Goal: Transaction & Acquisition: Purchase product/service

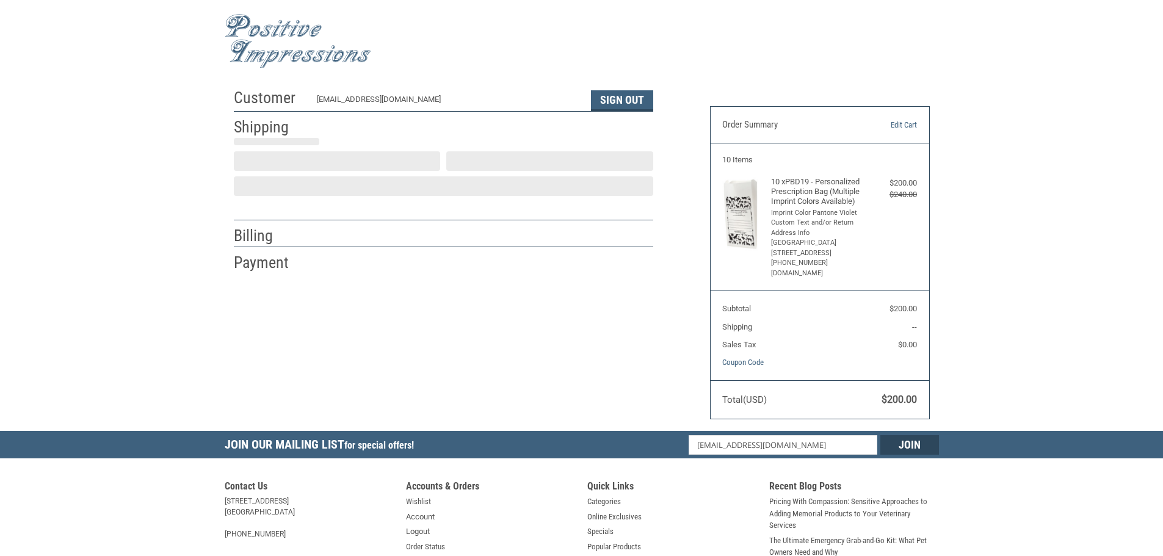
select select "US"
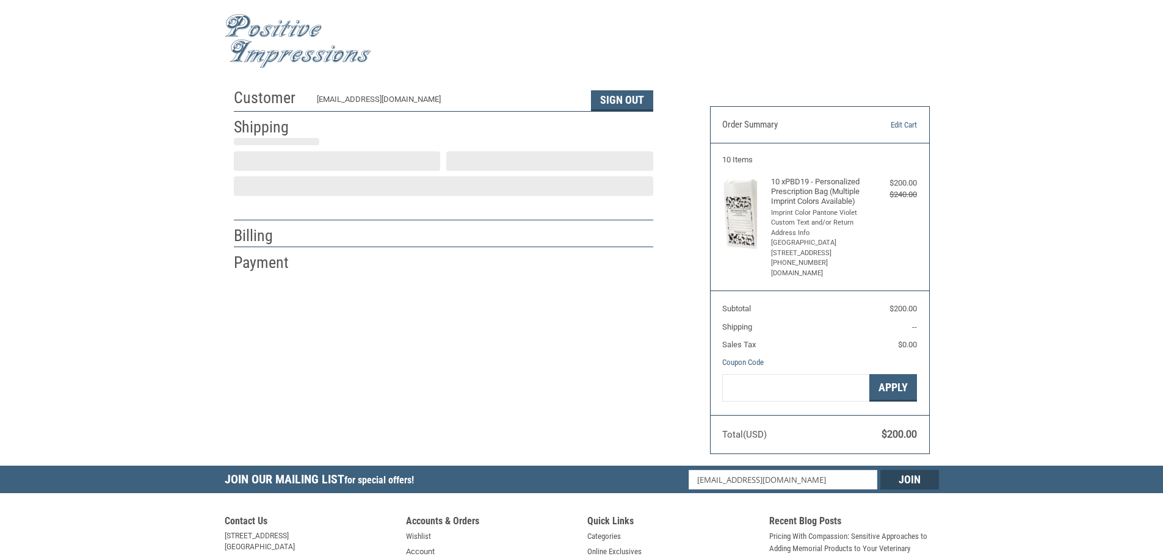
scroll to position [1, 0]
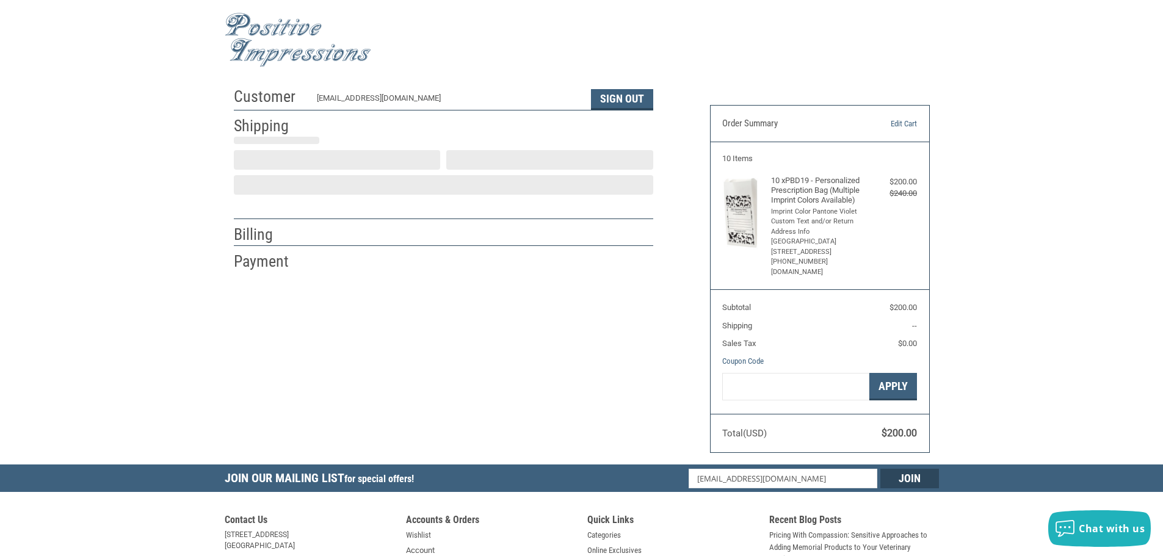
select select "CO"
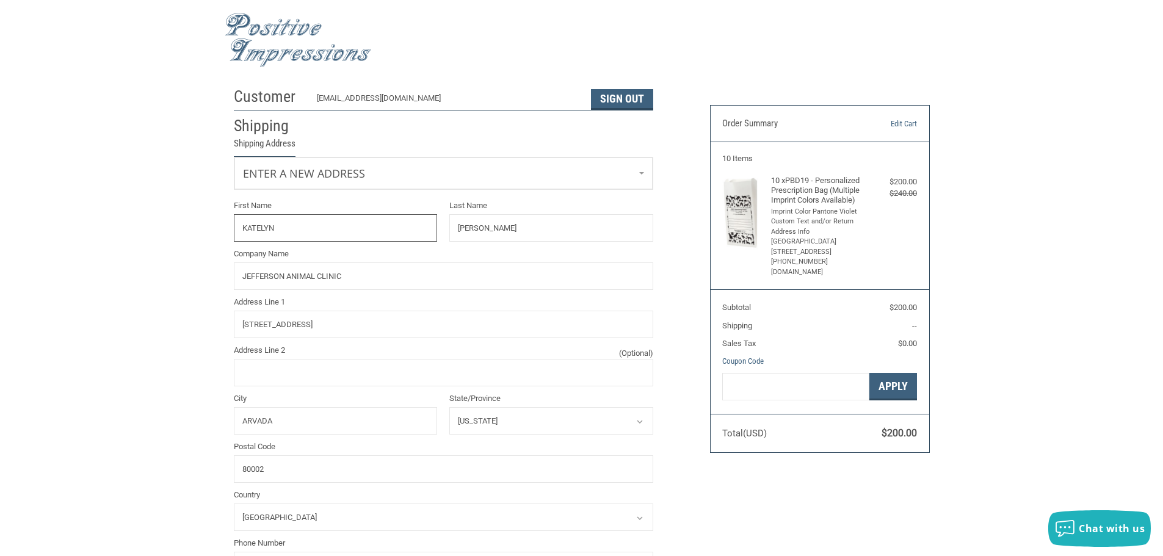
radio input "true"
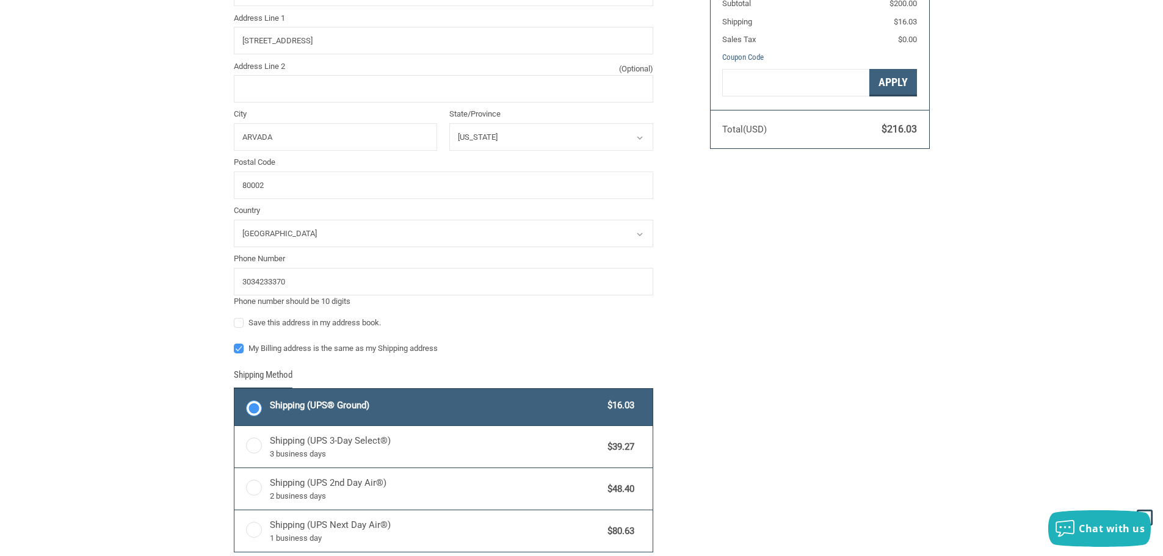
scroll to position [366, 0]
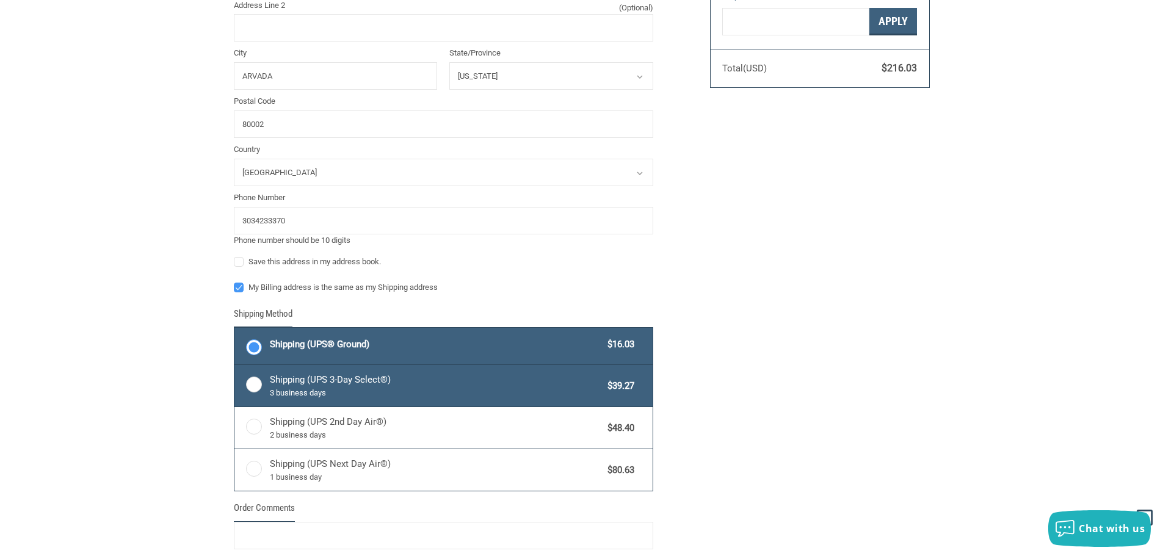
click at [314, 385] on span "Shipping (UPS 3-Day Select®) 3 business days" at bounding box center [436, 386] width 332 height 26
click at [235, 367] on input "Shipping (UPS 3-Day Select®) 3 business days $39.27" at bounding box center [234, 366] width 1 height 1
radio input "true"
click at [357, 338] on div "Shipping (UPS® Ground) $16.03" at bounding box center [452, 344] width 364 height 17
click at [235, 330] on input "Shipping (UPS® Ground) $16.03" at bounding box center [234, 329] width 1 height 1
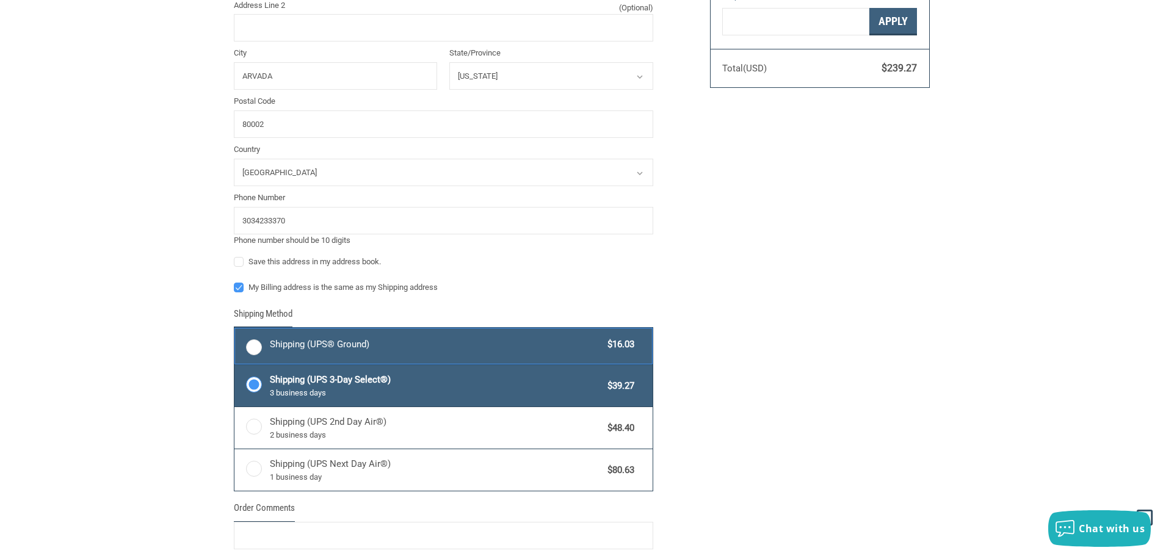
radio input "true"
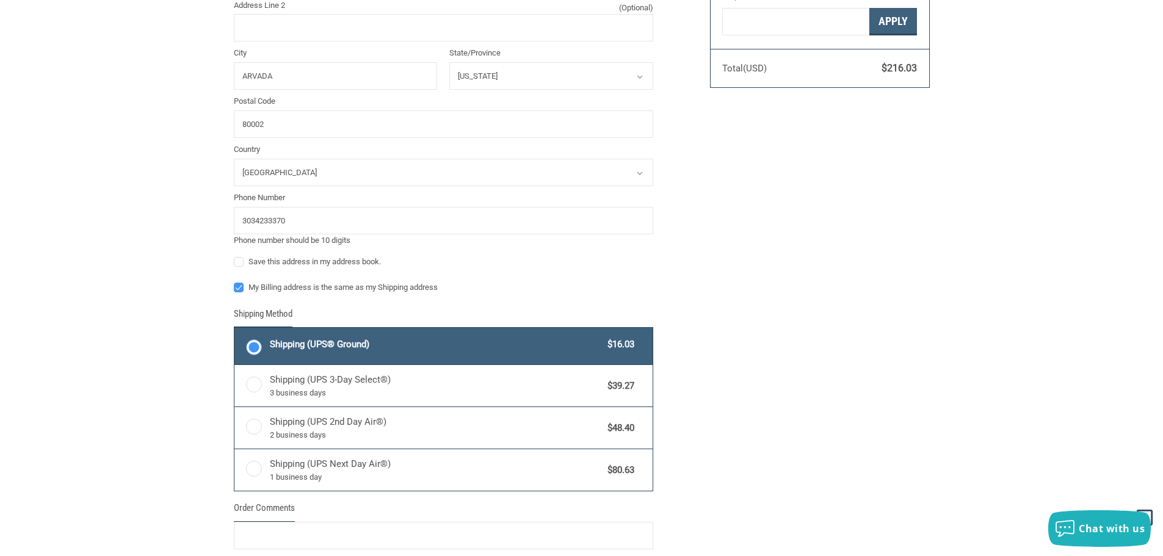
click at [242, 292] on label "My Billing address is the same as my Shipping address" at bounding box center [443, 288] width 419 height 10
click at [234, 282] on input "My Billing address is the same as my Shipping address" at bounding box center [234, 281] width 1 height 1
checkbox input "false"
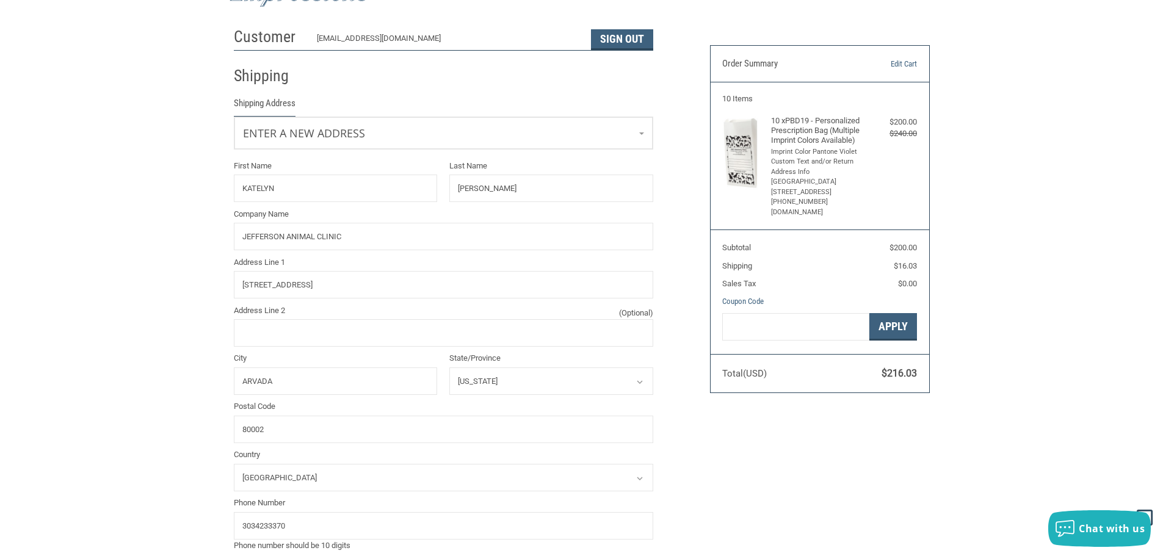
scroll to position [122, 0]
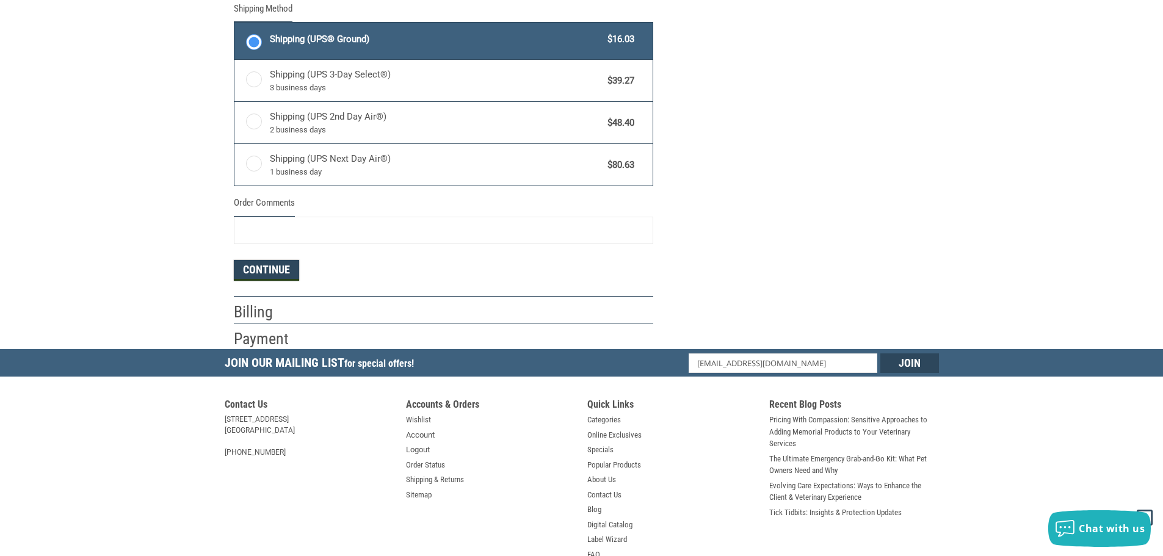
click at [250, 277] on button "Continue" at bounding box center [266, 270] width 65 height 21
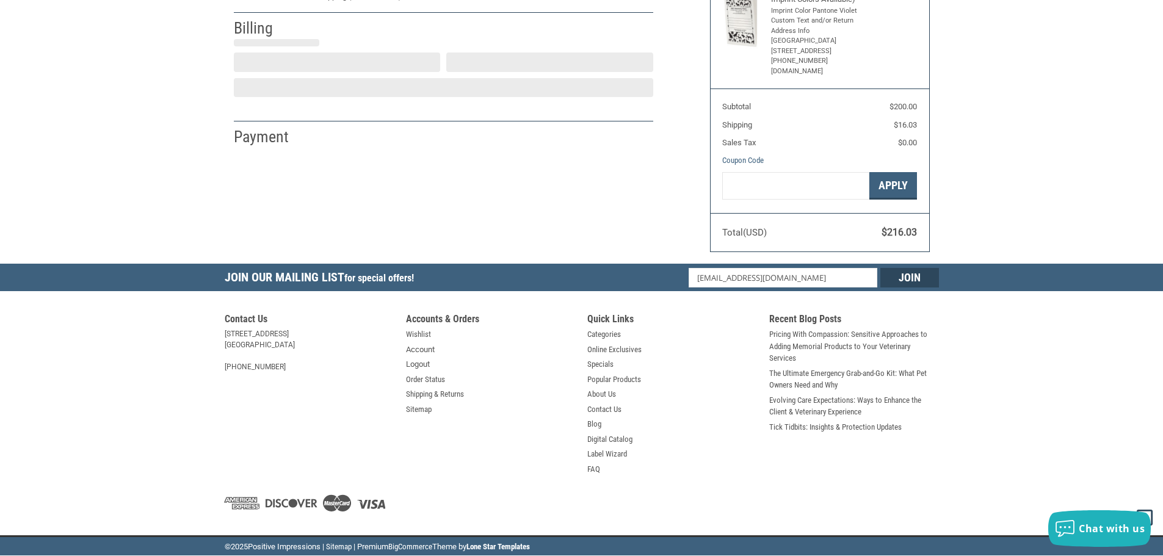
select select "US"
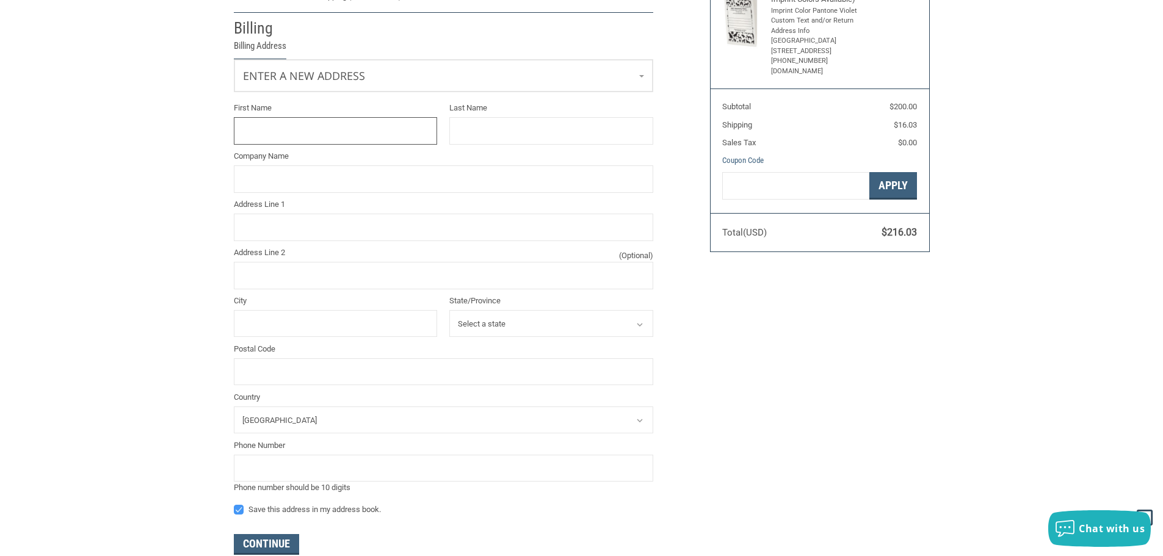
scroll to position [104, 0]
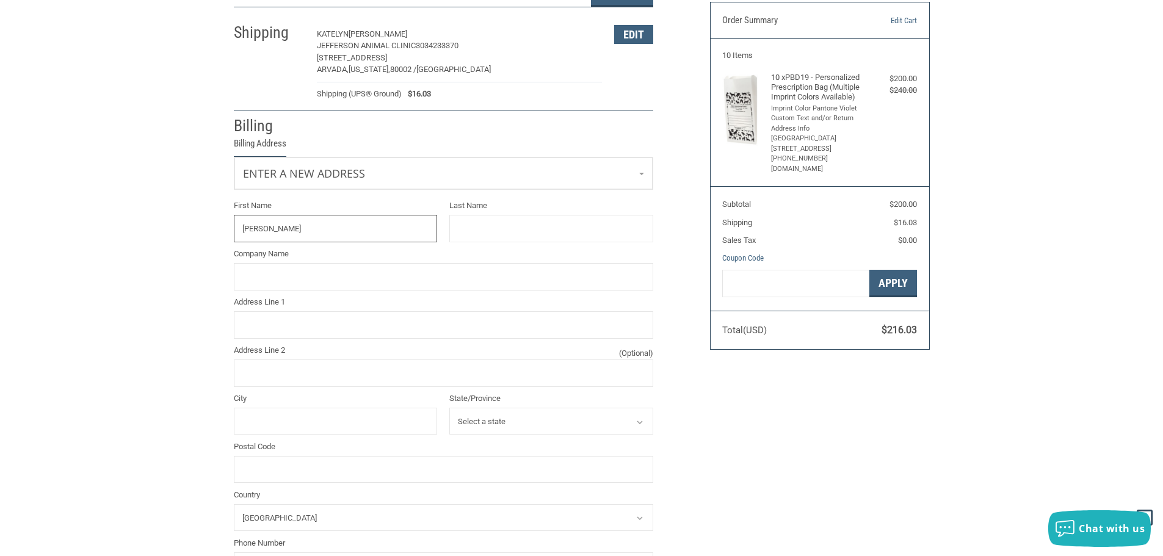
type input "[PERSON_NAME]"
type input "[STREET_ADDRESS]"
type input "[GEOGRAPHIC_DATA]"
select select "AL"
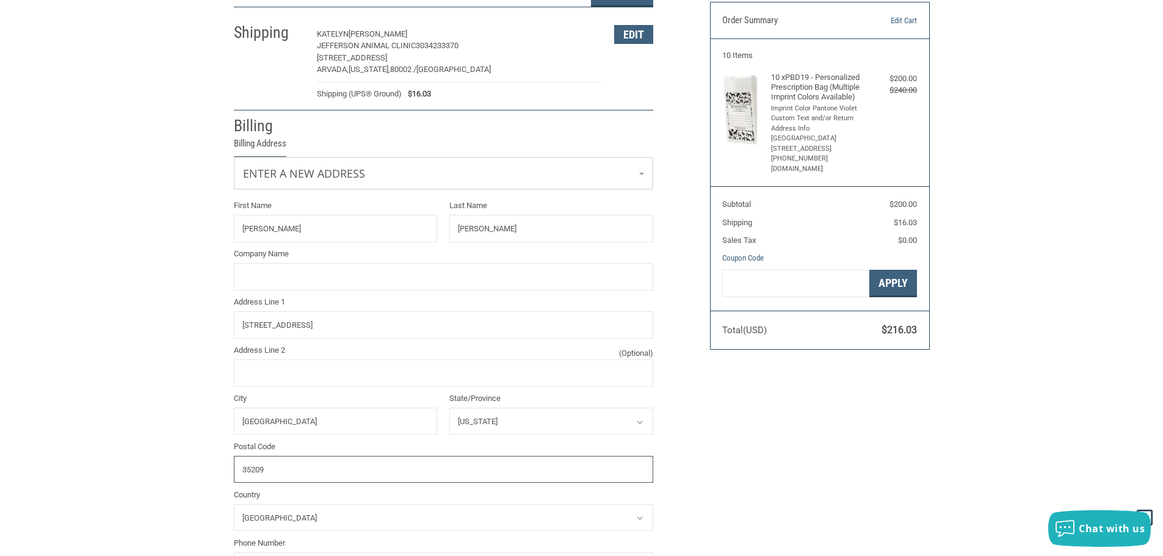
type input "35209"
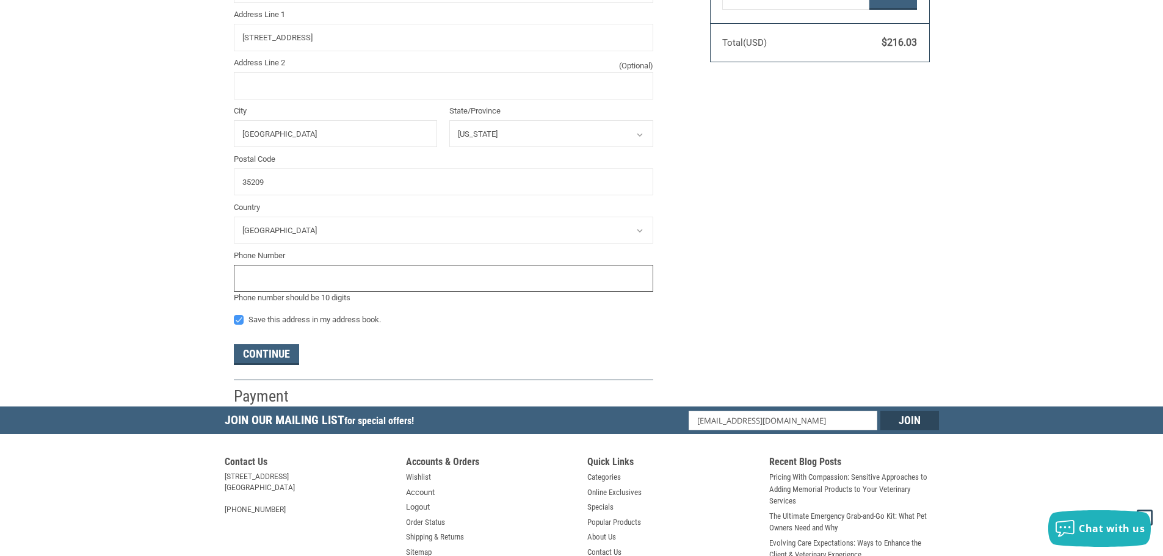
scroll to position [393, 0]
click at [268, 350] on button "Continue" at bounding box center [266, 354] width 65 height 21
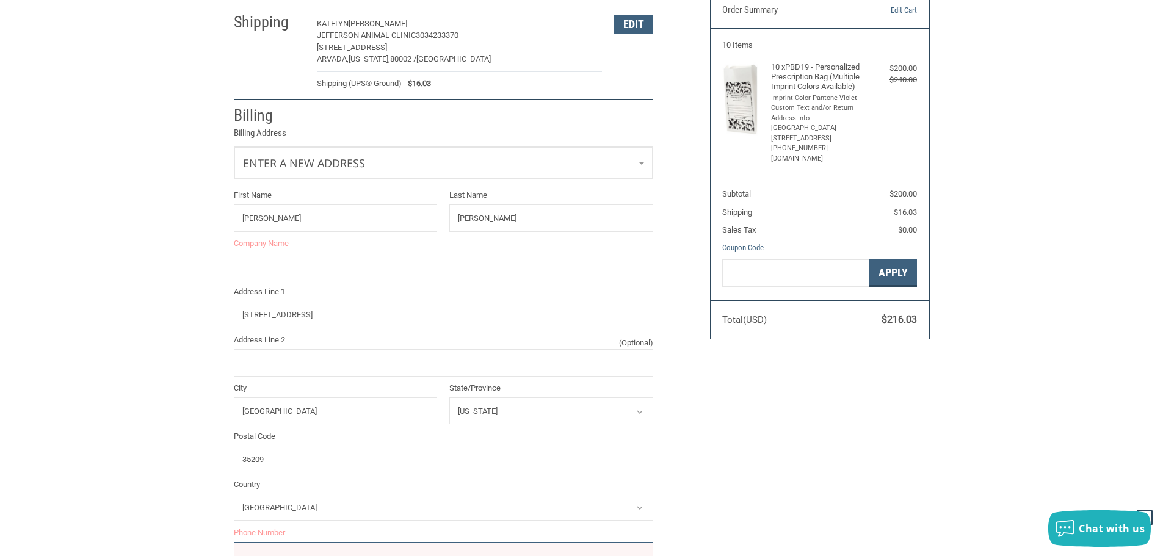
scroll to position [96, 0]
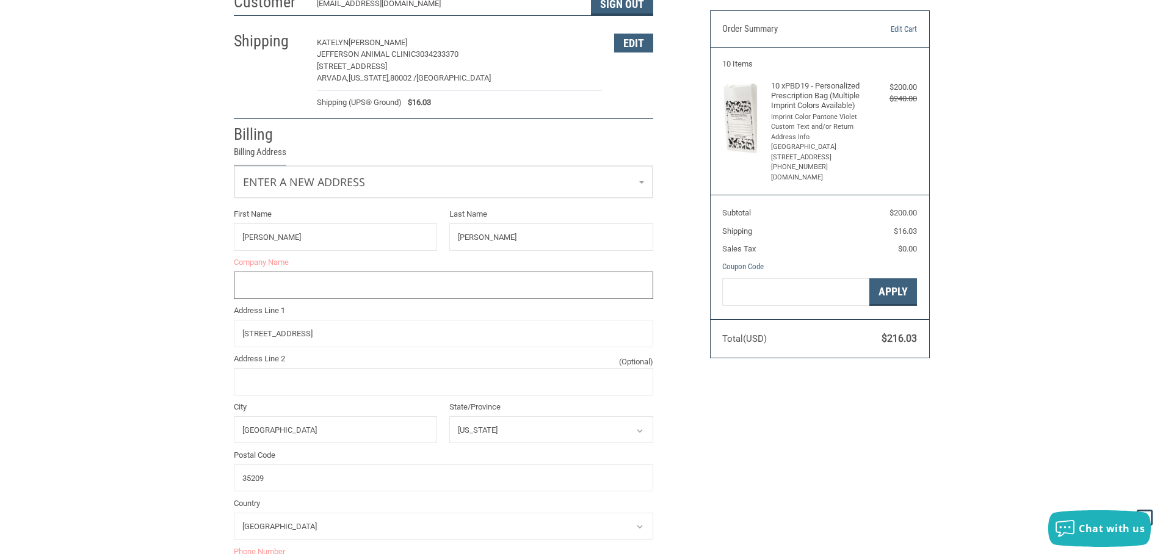
click at [292, 288] on input "Company Name" at bounding box center [443, 285] width 419 height 27
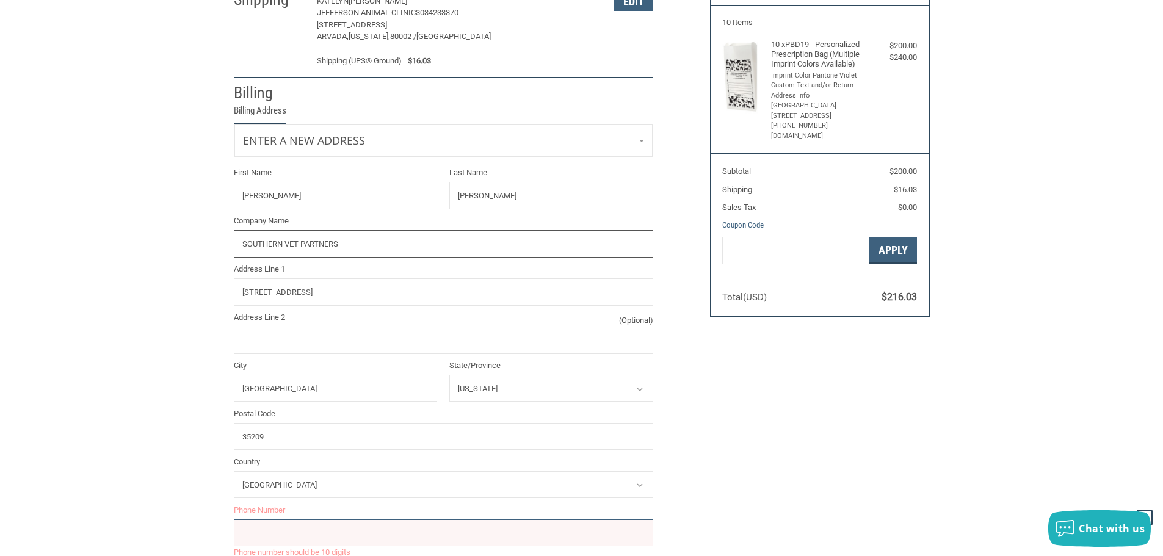
scroll to position [157, 0]
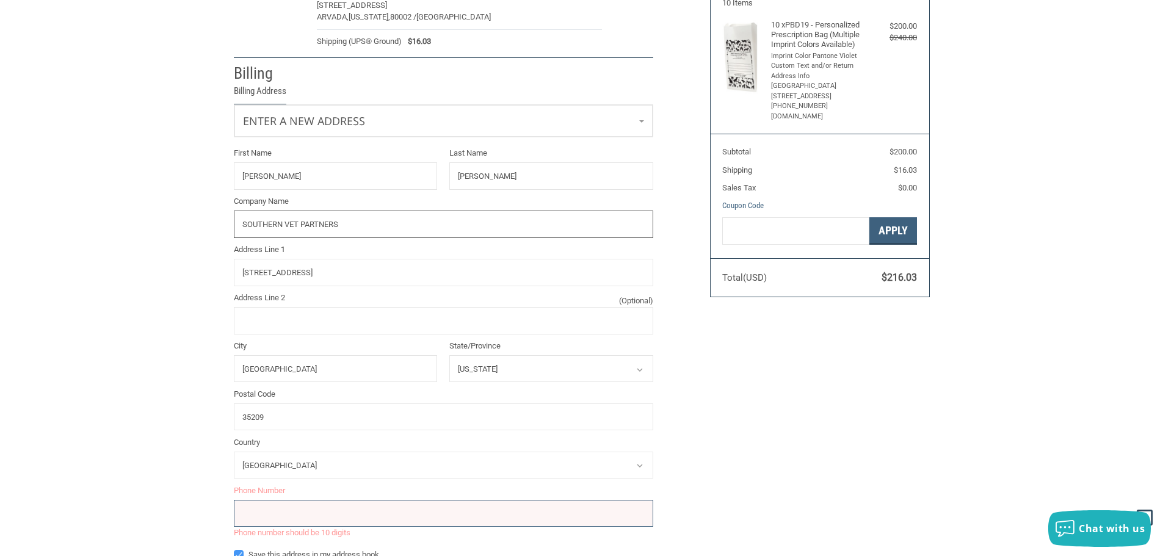
type input "SOUTHERN VET PARTNERS"
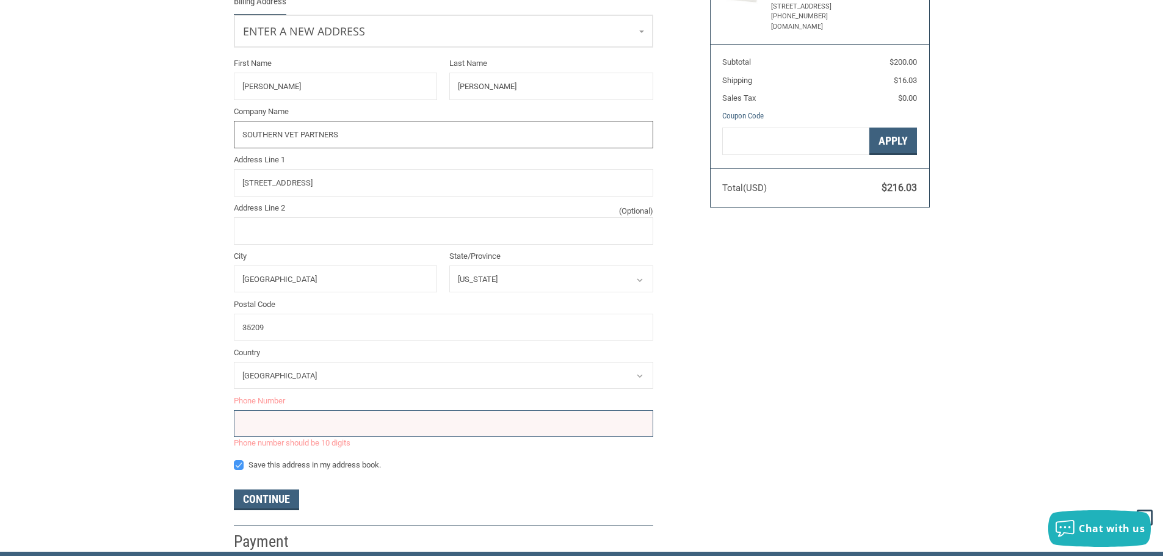
scroll to position [279, 0]
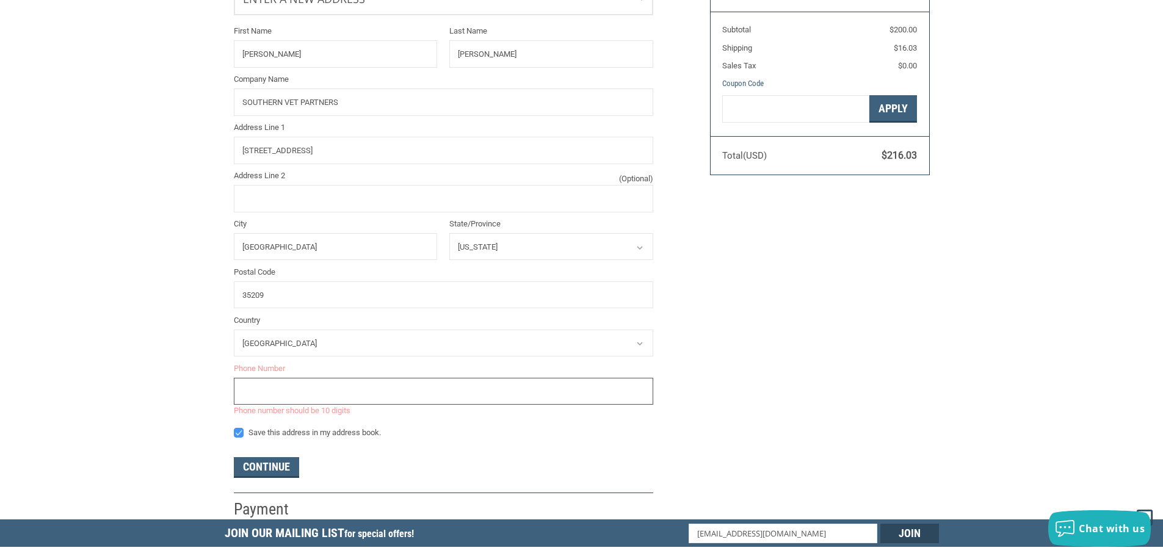
click at [343, 397] on input "tel" at bounding box center [443, 391] width 419 height 27
type input "3034233370"
click at [267, 465] on button "Continue" at bounding box center [266, 467] width 65 height 21
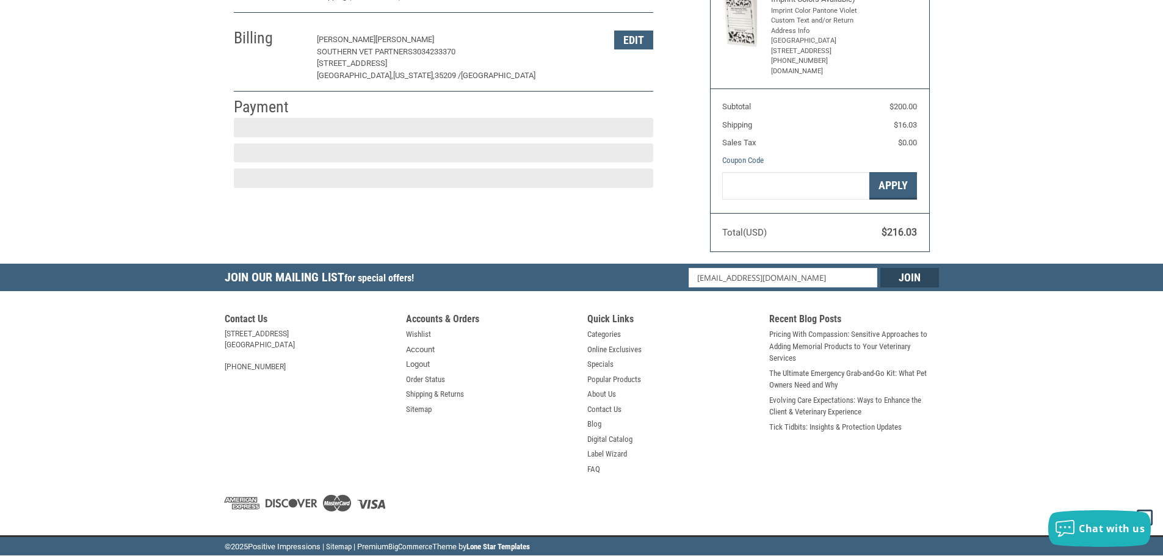
scroll to position [189, 0]
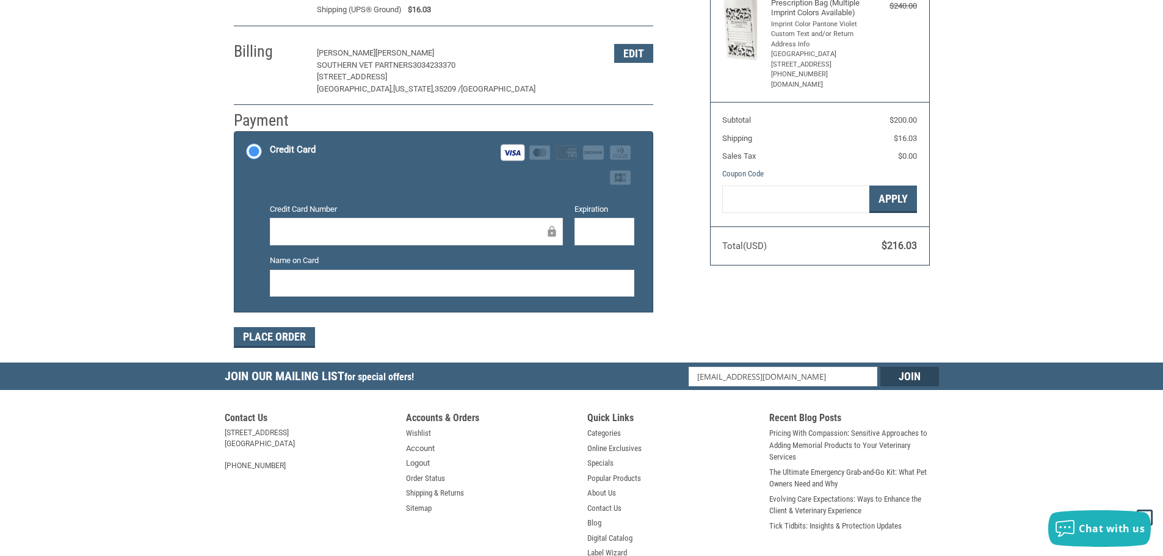
click at [546, 270] on div at bounding box center [452, 283] width 364 height 27
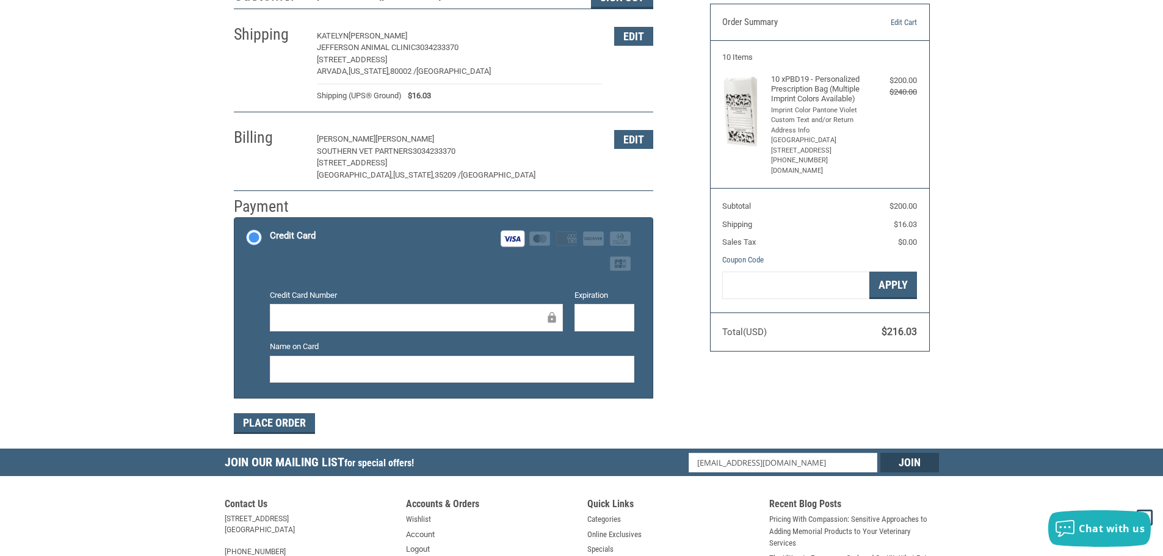
scroll to position [122, 0]
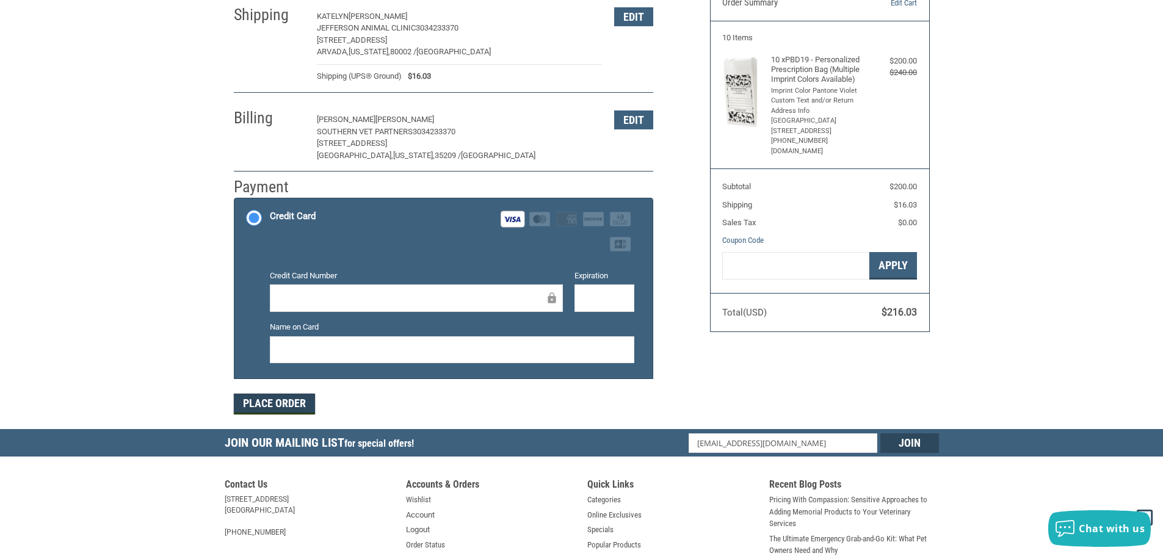
click at [274, 409] on button "Place Order" at bounding box center [274, 404] width 81 height 21
